Goal: Information Seeking & Learning: Learn about a topic

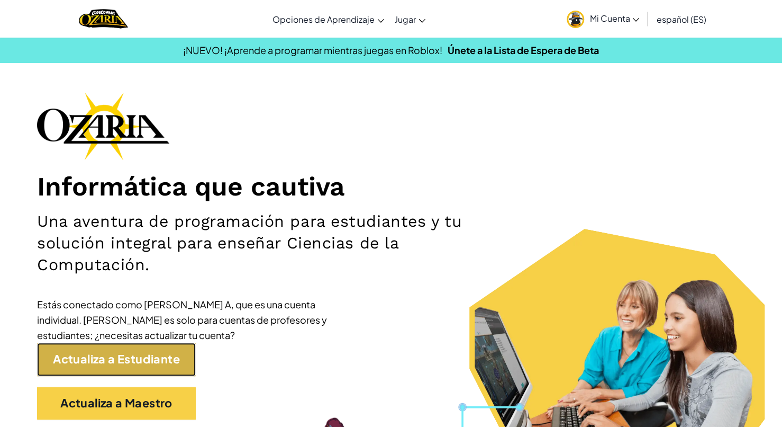
click at [185, 352] on link "Actualiza a Estudiante" at bounding box center [116, 359] width 159 height 33
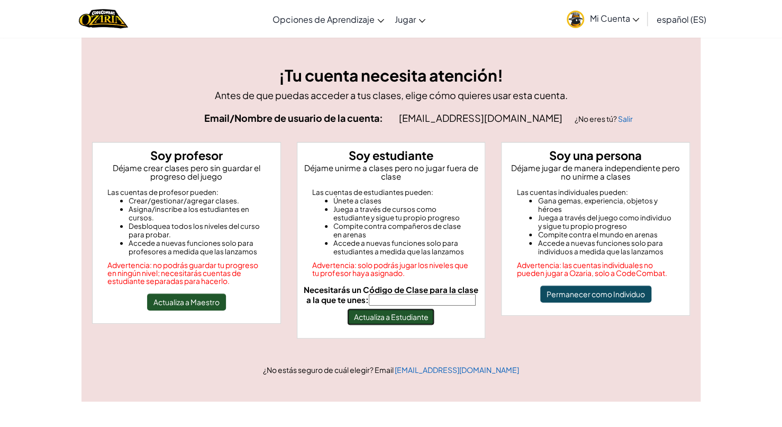
click at [366, 316] on button "Actualiza a Estudiante" at bounding box center [390, 316] width 87 height 17
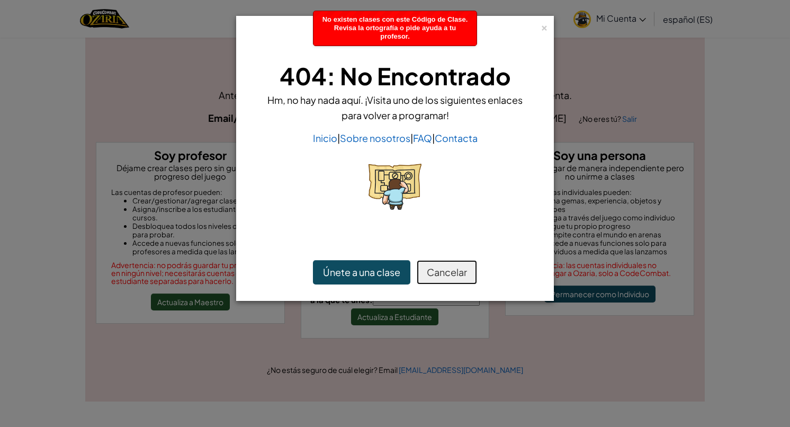
click at [440, 272] on button "Cancelar" at bounding box center [447, 272] width 60 height 24
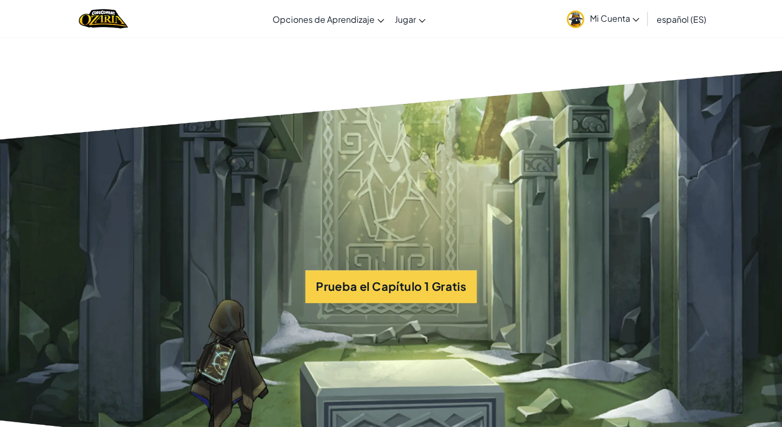
scroll to position [2487, 0]
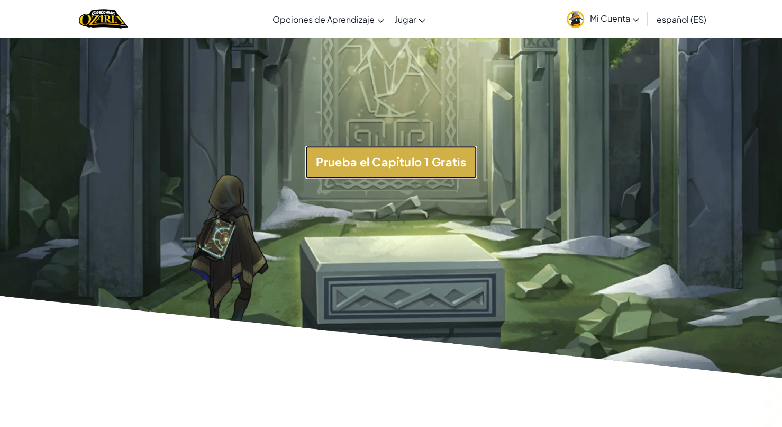
click at [340, 173] on button "Prueba el Capítulo 1 Gratis" at bounding box center [391, 162] width 172 height 33
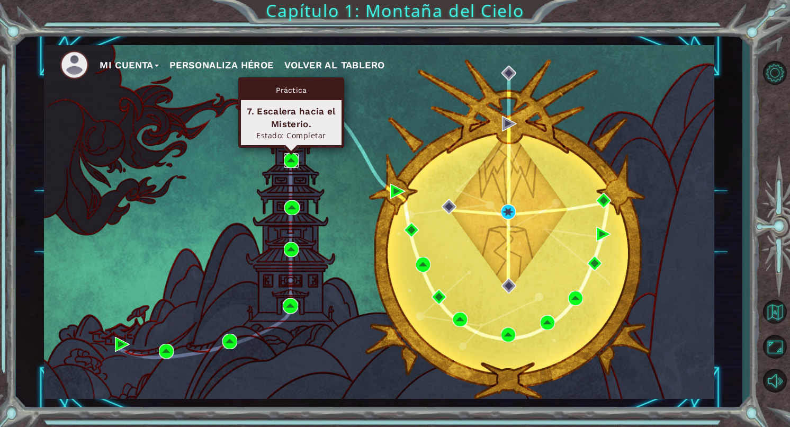
click at [290, 165] on img at bounding box center [291, 160] width 15 height 15
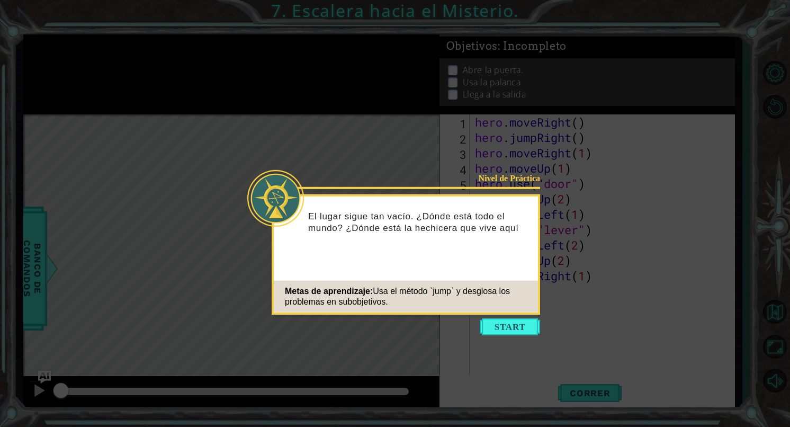
click at [517, 336] on icon at bounding box center [395, 213] width 790 height 427
click at [516, 333] on button "Start" at bounding box center [510, 326] width 60 height 17
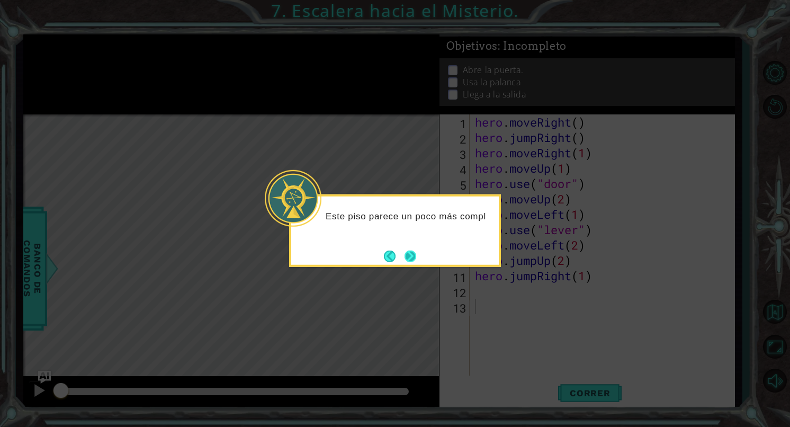
click at [405, 253] on button "Next" at bounding box center [410, 256] width 12 height 12
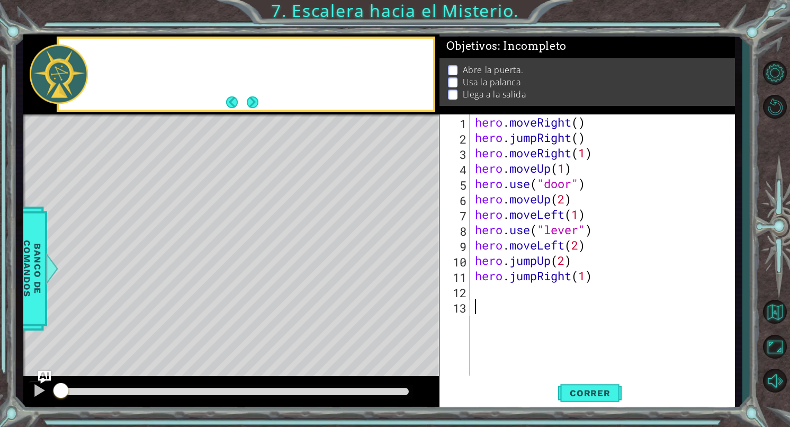
click at [405, 253] on div "Level Map" at bounding box center [267, 270] width 489 height 312
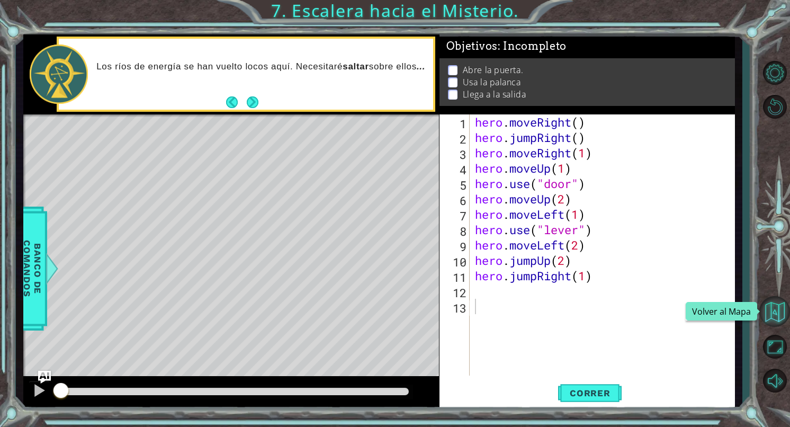
click at [763, 319] on button "Volver al Mapa" at bounding box center [774, 311] width 31 height 31
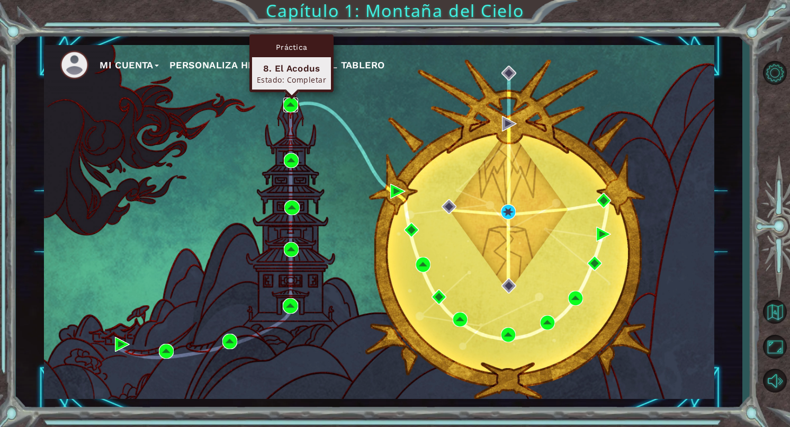
click at [294, 112] on img at bounding box center [290, 104] width 15 height 15
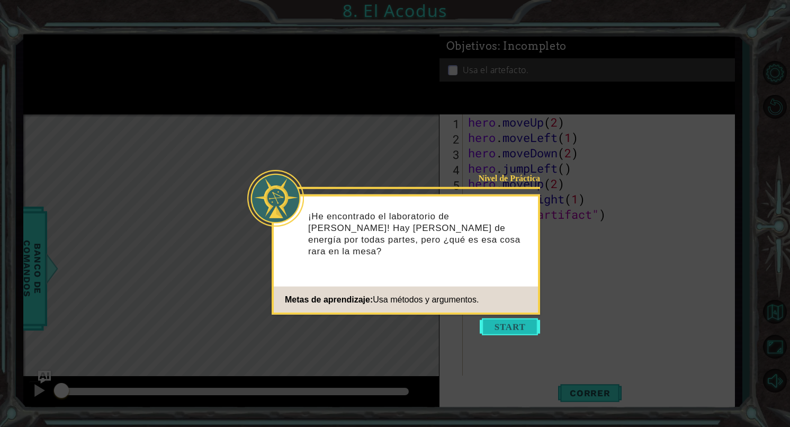
click at [505, 325] on button "Start" at bounding box center [510, 326] width 60 height 17
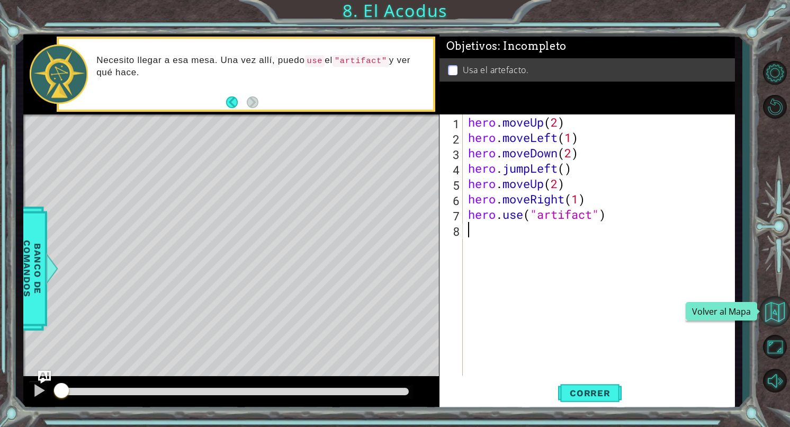
click at [771, 318] on button "Volver al Mapa" at bounding box center [774, 311] width 31 height 31
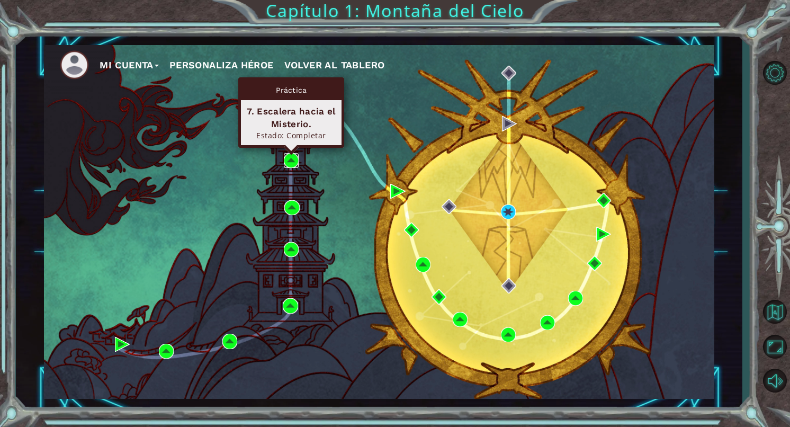
click at [296, 161] on img at bounding box center [291, 160] width 15 height 15
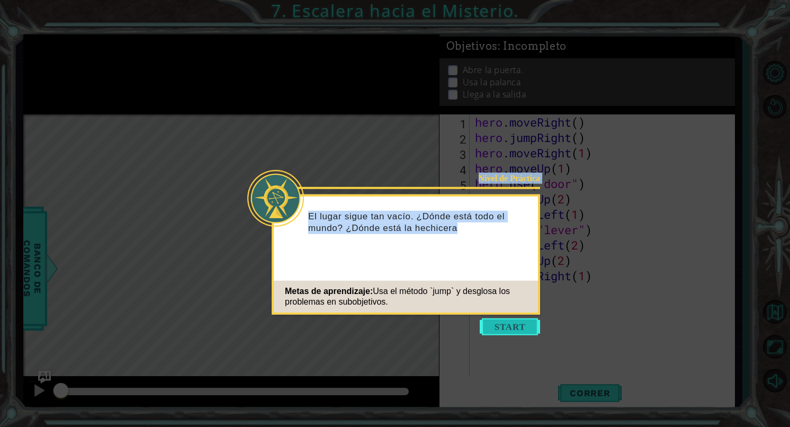
drag, startPoint x: 524, startPoint y: 316, endPoint x: 494, endPoint y: 323, distance: 31.2
click at [494, 323] on body "1 ההההההההההההההההההההההההההההההההההההההההההההההההההההההההההההההההההההההההההההה…" at bounding box center [395, 213] width 790 height 427
click at [494, 323] on button "Start" at bounding box center [510, 326] width 60 height 17
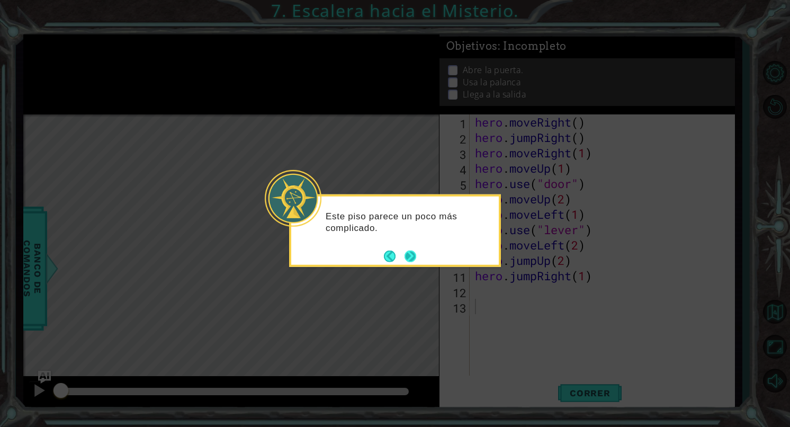
click at [415, 259] on button "Next" at bounding box center [410, 256] width 12 height 12
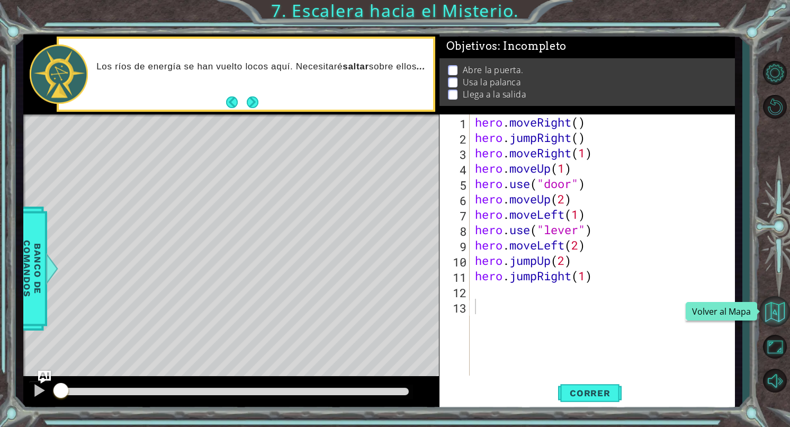
click at [782, 312] on button "Volver al Mapa" at bounding box center [774, 311] width 31 height 31
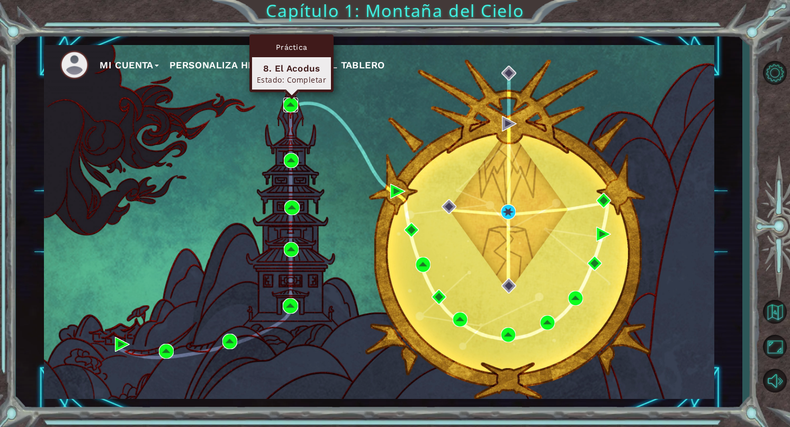
click at [292, 103] on img at bounding box center [290, 104] width 15 height 15
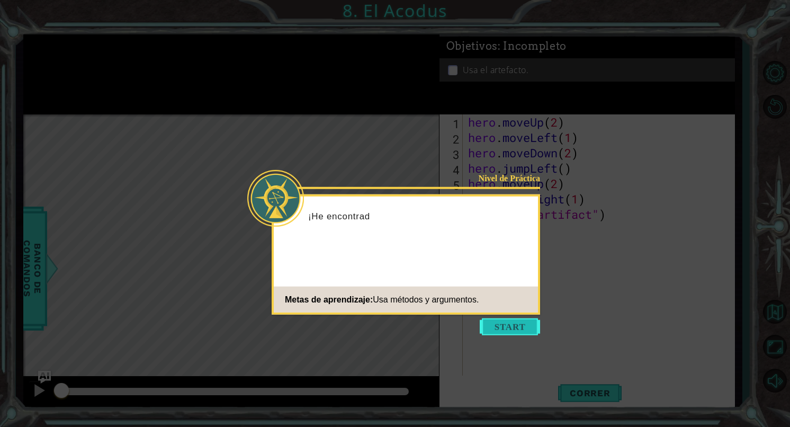
click at [519, 331] on button "Start" at bounding box center [510, 326] width 60 height 17
